Goal: Task Accomplishment & Management: Use online tool/utility

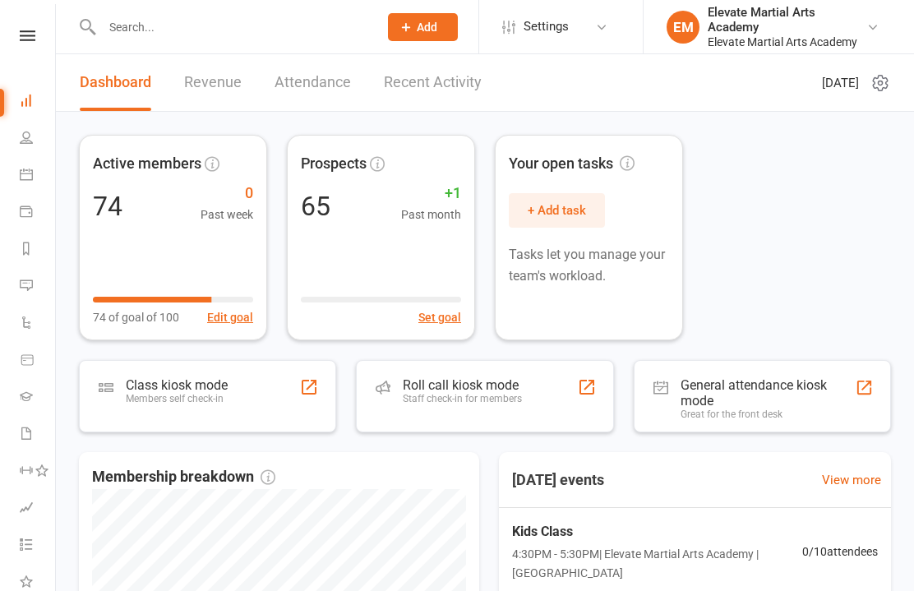
click at [45, 25] on nav "Clubworx Dashboard People Calendar Payments Reports Messages Automations Produc…" at bounding box center [28, 299] width 56 height 591
click at [23, 25] on nav "Clubworx Dashboard People Calendar Payments Reports Messages Automations Produc…" at bounding box center [28, 299] width 56 height 591
click at [22, 39] on icon at bounding box center [28, 35] width 16 height 11
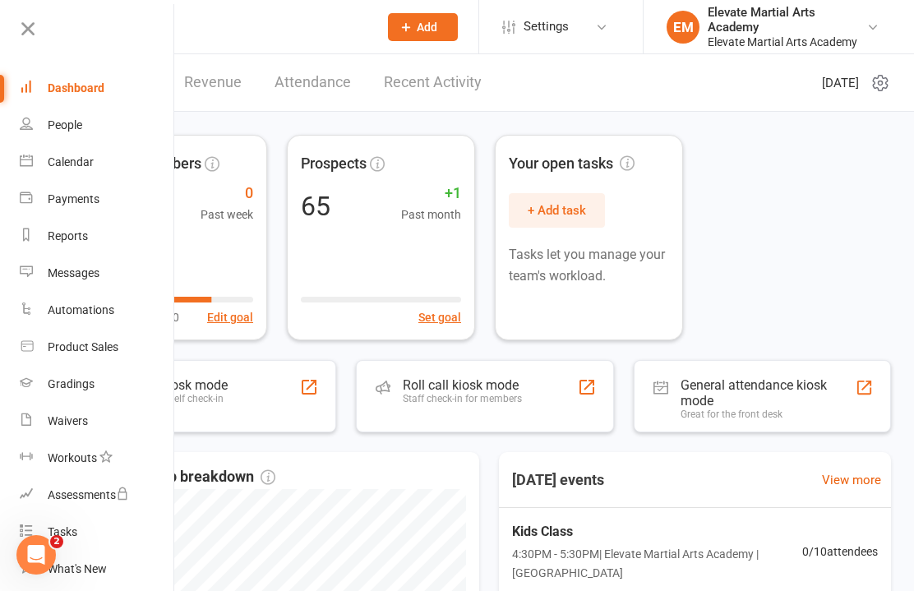
click at [91, 171] on link "Calendar" at bounding box center [97, 162] width 155 height 37
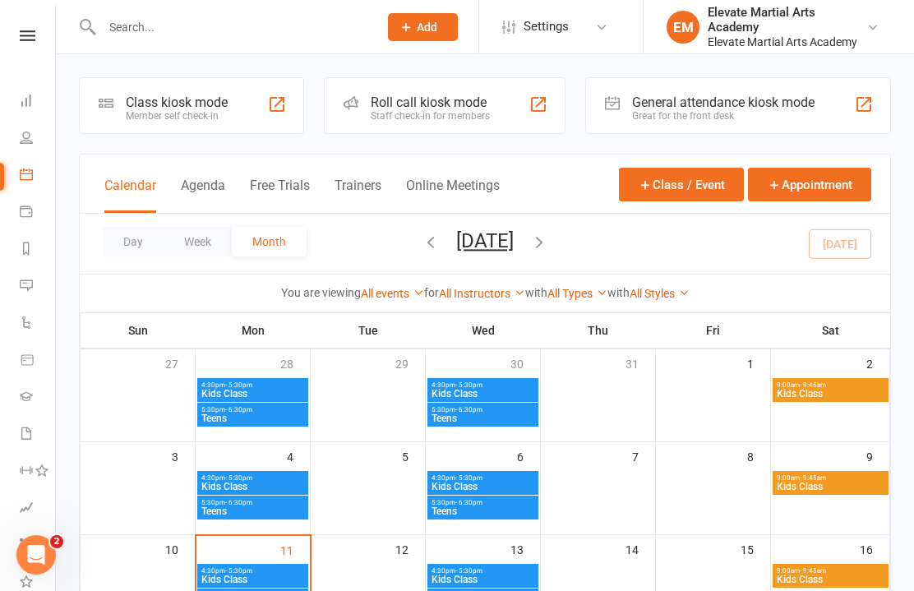
click at [785, 109] on div "General attendance kiosk mode" at bounding box center [723, 103] width 183 height 16
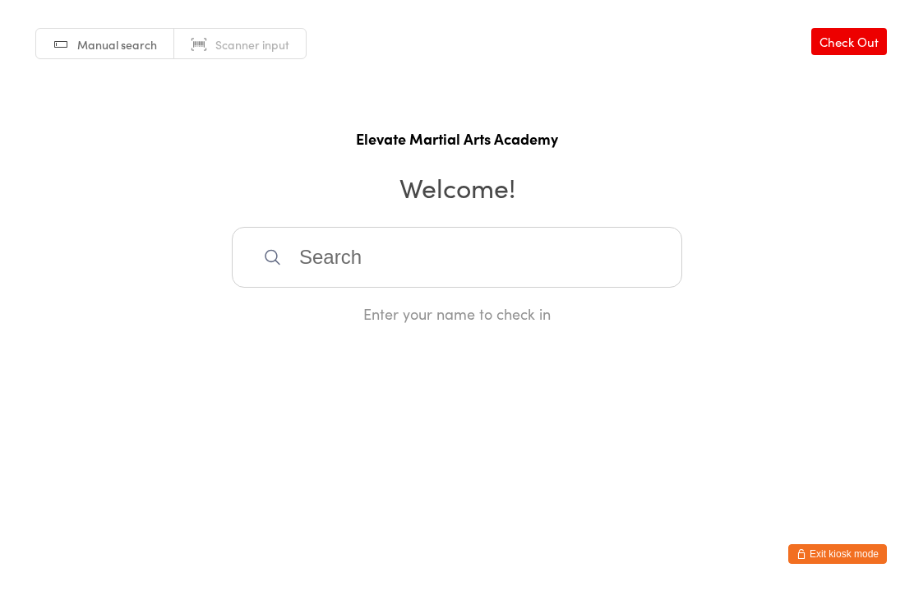
click at [397, 257] on input "search" at bounding box center [457, 257] width 450 height 61
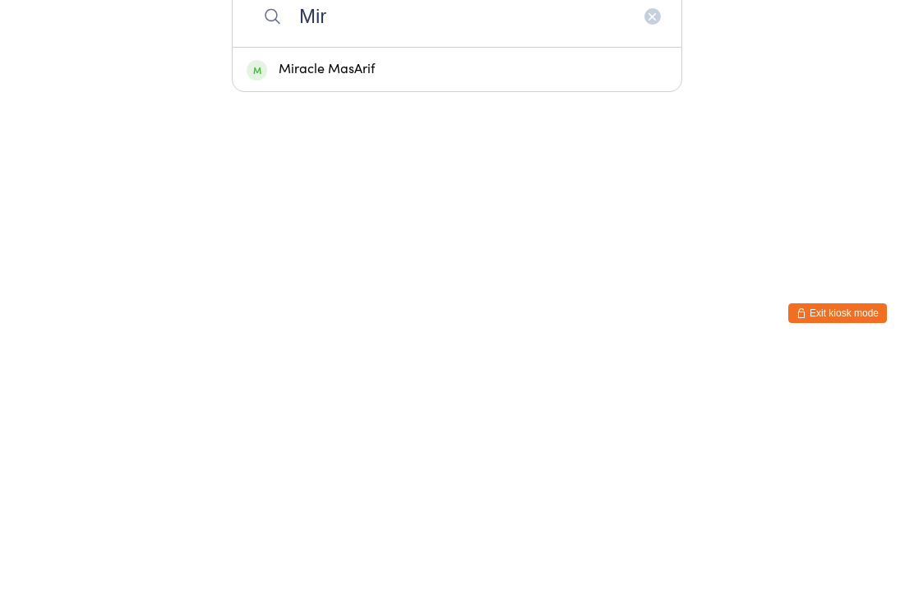
type input "Mir"
click at [357, 299] on div "Miracle MasArif" at bounding box center [457, 310] width 421 height 22
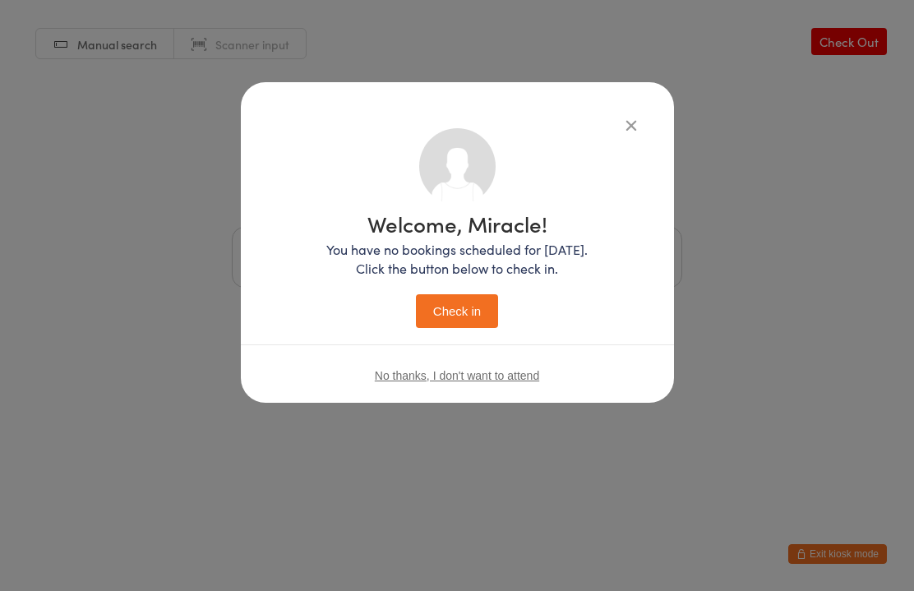
click at [469, 313] on button "Check in" at bounding box center [457, 311] width 82 height 34
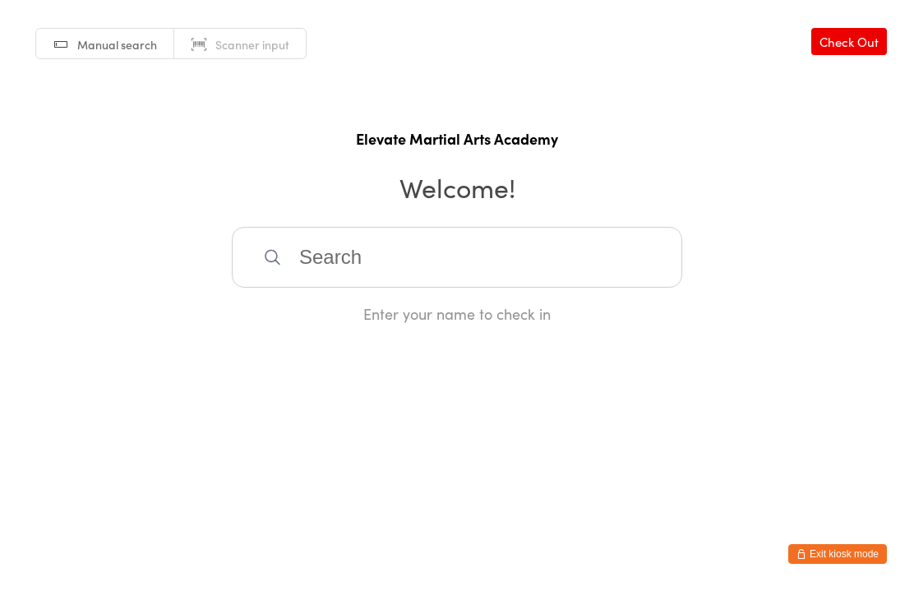
click at [335, 266] on input "search" at bounding box center [457, 257] width 450 height 61
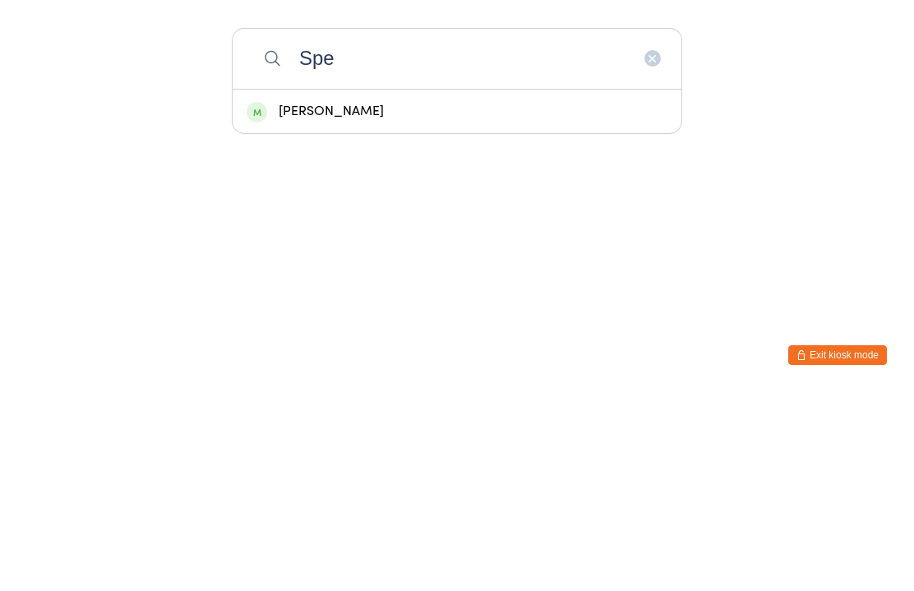
type input "Spe"
click at [390, 299] on div "Spencer Boehm" at bounding box center [457, 310] width 421 height 22
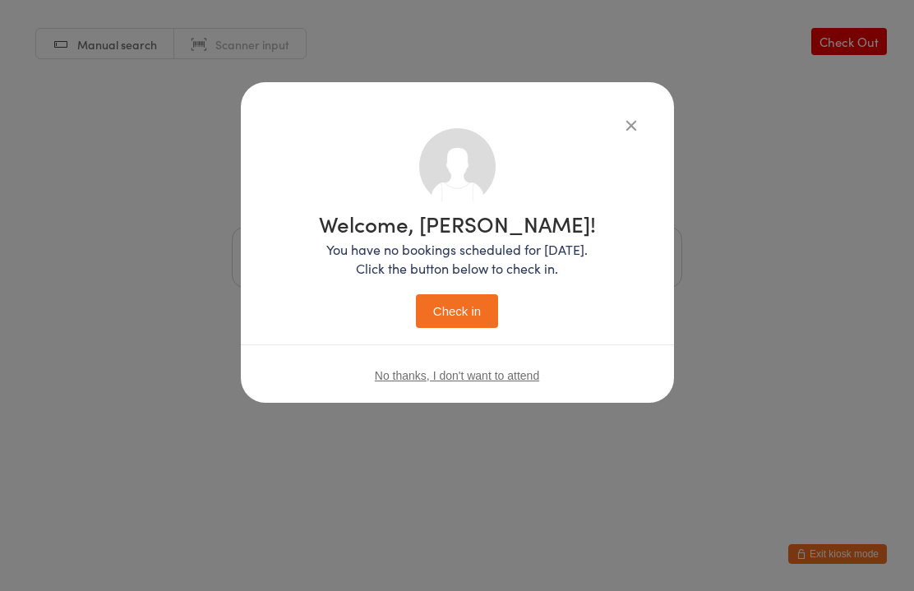
click at [476, 309] on button "Check in" at bounding box center [457, 311] width 82 height 34
